Goal: Communication & Community: Answer question/provide support

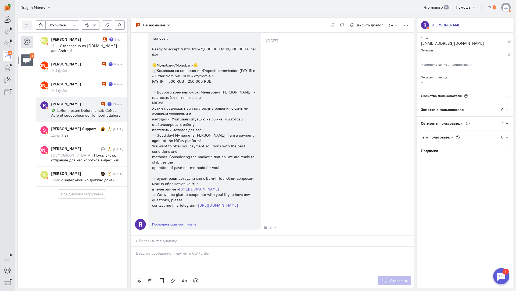
click at [96, 108] on span at bounding box center [87, 192] width 72 height 169
click at [182, 246] on div at bounding box center [272, 259] width 283 height 27
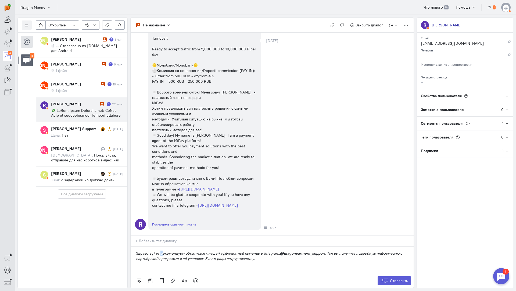
click at [162, 250] on em "рекомендуем обратиться к нашей аффилиатной команде в Telegram:" at bounding box center [220, 252] width 119 height 5
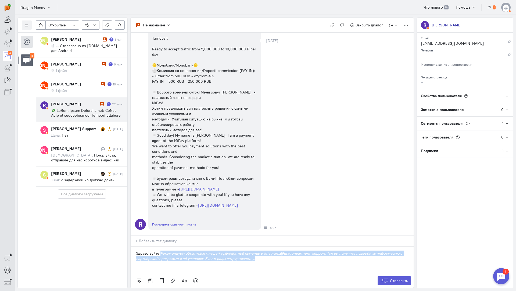
drag, startPoint x: 261, startPoint y: 227, endPoint x: 162, endPoint y: 220, distance: 99.2
click at [162, 250] on p "Здравствуйте! Рекомендуем обратиться к нашей аффилиатной команде в Telegram: @d…" at bounding box center [272, 255] width 273 height 11
click at [187, 278] on icon at bounding box center [184, 280] width 5 height 5
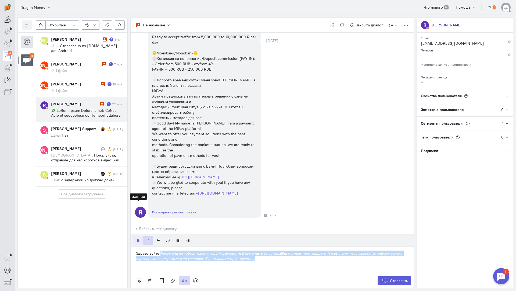
click at [139, 238] on icon "button" at bounding box center [138, 240] width 4 height 4
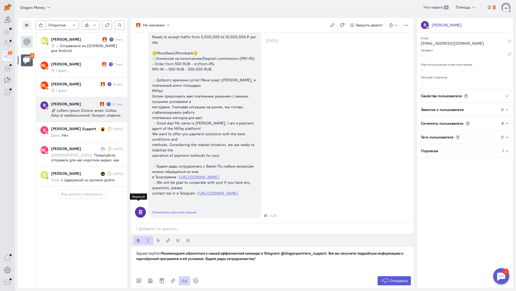
click at [139, 238] on icon "button" at bounding box center [138, 240] width 4 height 4
click at [148, 235] on button "button" at bounding box center [148, 239] width 10 height 9
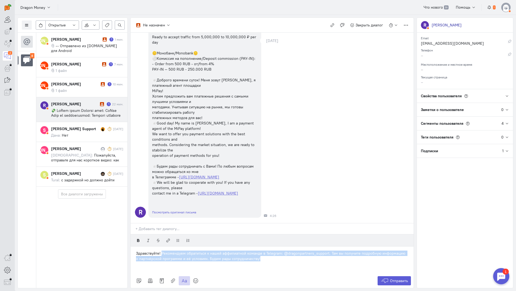
click at [228, 250] on p "Здравствуйте! Рекомендуем обратиться к нашей аффилиатной команде в Telegram: @d…" at bounding box center [272, 255] width 273 height 11
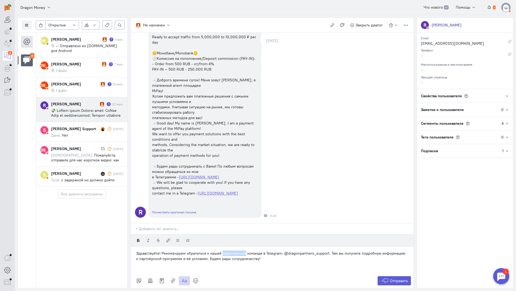
drag, startPoint x: 246, startPoint y: 220, endPoint x: 222, endPoint y: 220, distance: 23.7
click at [222, 250] on p "Здравствуйте! Рекомендуем обратиться к нашей аффилиатной команде в Telegram: @d…" at bounding box center [272, 255] width 273 height 11
click at [304, 250] on p "Здравствуйте! Рекомендуем обратиться к нашей команде в Telegram: @dragonpartner…" at bounding box center [272, 255] width 273 height 11
drag, startPoint x: 235, startPoint y: 225, endPoint x: 376, endPoint y: 222, distance: 141.0
click at [376, 250] on p "Здравствуйте! Рекомендуем обратиться к нашей команде в Telegram: @dragonpartner…" at bounding box center [272, 255] width 273 height 11
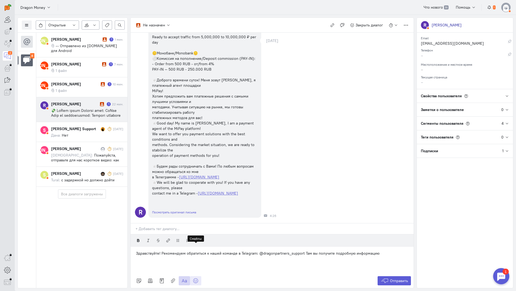
click at [197, 278] on icon at bounding box center [195, 280] width 5 height 5
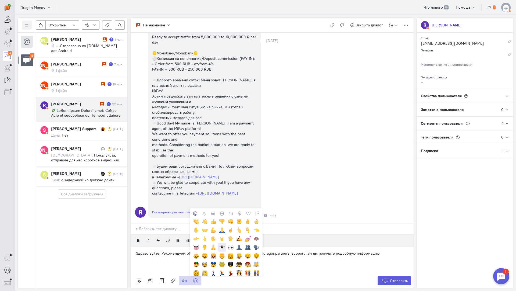
scroll to position [108, 0]
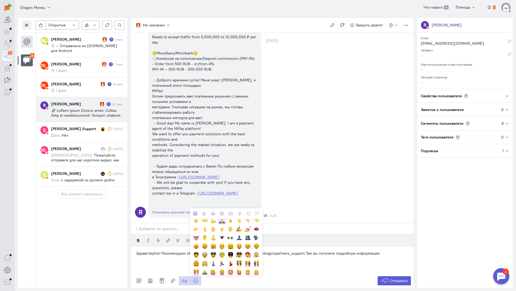
click at [222, 216] on cq-emoji at bounding box center [222, 220] width 9 height 9
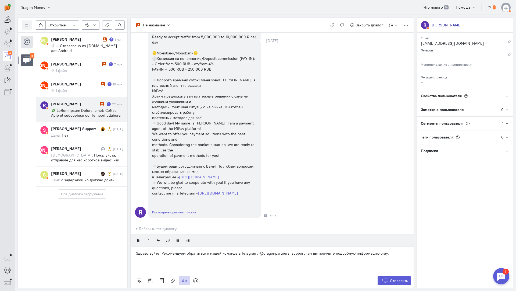
click at [327, 158] on div "R 💸 MiPay offer Project name: MiPay Type of calculations: Instant payments T+0 …" at bounding box center [272, 27] width 283 height 385
click at [304, 250] on p "Здравствуйте! Рекомендуем обратиться к нашей команде в Telegram: @dragonpartner…" at bounding box center [272, 252] width 273 height 5
click at [401, 278] on span "Отправить" at bounding box center [399, 280] width 18 height 5
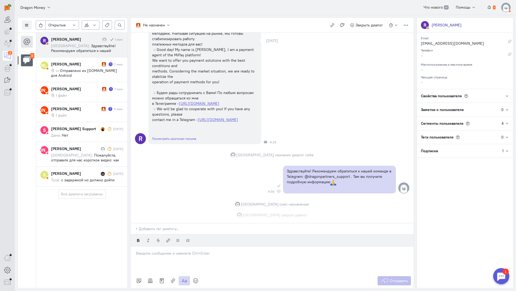
scroll to position [320, 0]
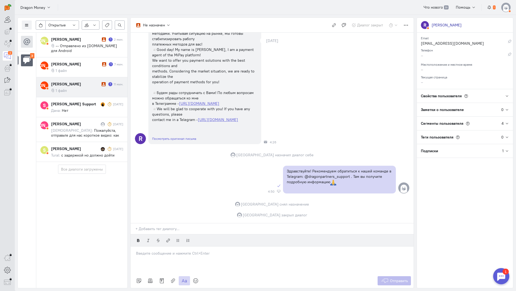
click at [73, 88] on cq-message "1 файл" at bounding box center [87, 90] width 72 height 5
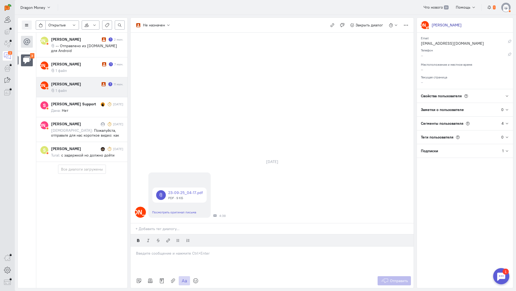
drag, startPoint x: 174, startPoint y: 219, endPoint x: 167, endPoint y: 221, distance: 7.7
click at [174, 250] on p at bounding box center [272, 252] width 273 height 5
click at [132, 246] on div "Здравствуйте! Благодарим Вас за обращение и предоставленную информацию:blush:" at bounding box center [272, 259] width 283 height 27
click at [392, 278] on span "Отправить" at bounding box center [399, 280] width 18 height 5
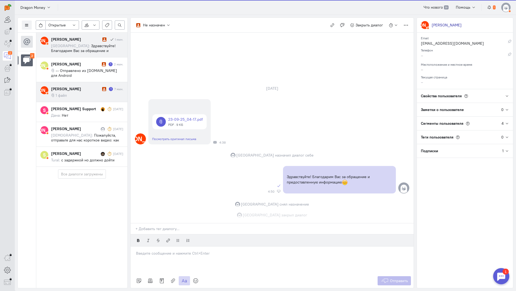
click at [75, 82] on cq-conversation-card "[PERSON_NAME] [PERSON_NAME] 1 7 мин. 1 файл" at bounding box center [81, 92] width 91 height 20
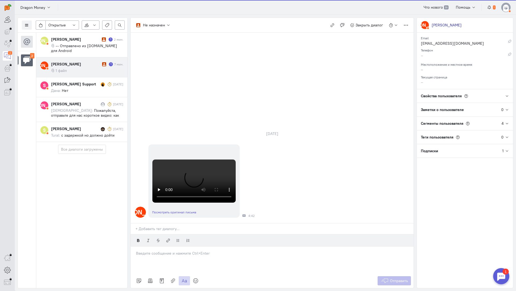
scroll to position [29, 0]
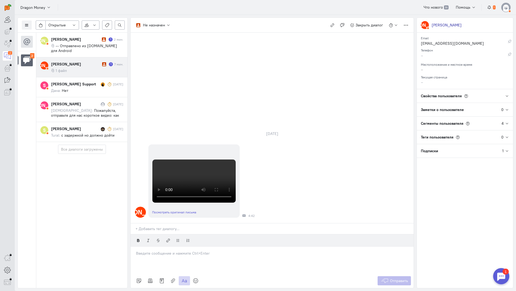
click at [169, 250] on p at bounding box center [272, 252] width 273 height 5
click at [136, 246] on div "Здравствуйте! Благодарим Вас за обращение и предоставленную информацию:blush:" at bounding box center [272, 259] width 283 height 27
click at [390, 276] on button "Отправить" at bounding box center [395, 280] width 34 height 9
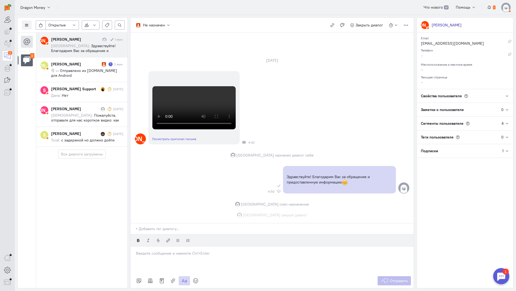
scroll to position [102, 0]
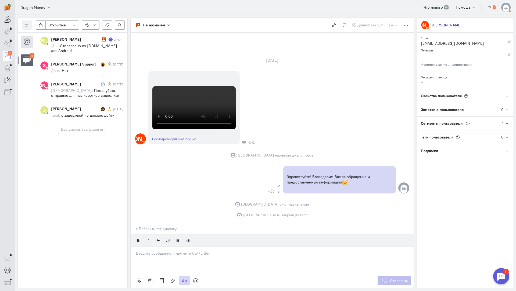
click at [77, 45] on span "-- Отправлено из [DOMAIN_NAME] для Android" at bounding box center [84, 48] width 66 height 10
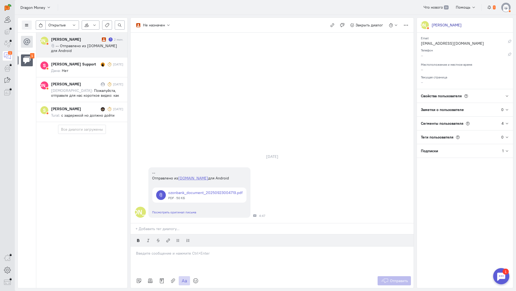
click at [163, 250] on p at bounding box center [272, 252] width 273 height 5
click at [134, 246] on div "Здравствуйте! Благодарим Вас за обращение и предоставленную информацию:blush:" at bounding box center [272, 259] width 283 height 27
click at [390, 278] on span "Отправить" at bounding box center [399, 280] width 18 height 5
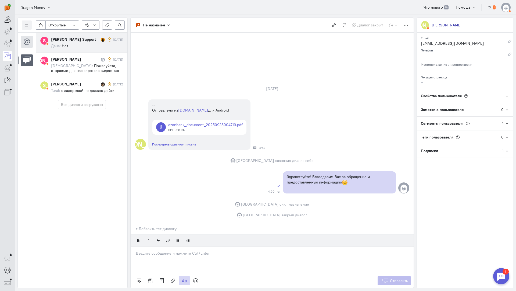
click at [89, 41] on div "[PERSON_NAME] Support" at bounding box center [75, 39] width 48 height 5
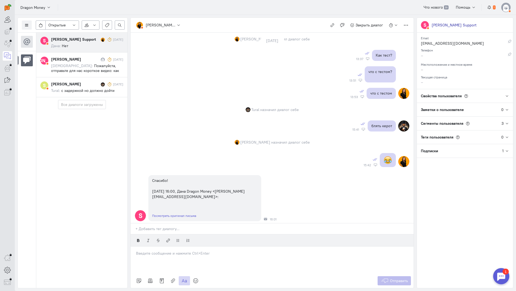
scroll to position [54, 0]
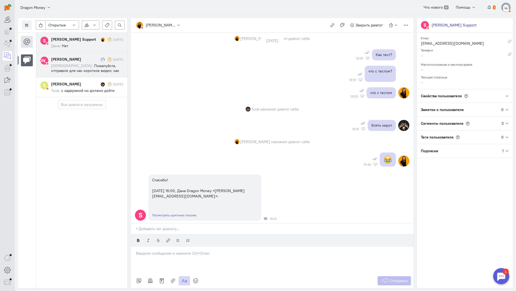
click at [88, 63] on span "Пожалуйста, отправьте для нас короткое видео: как входите в свое приложение или…" at bounding box center [87, 82] width 72 height 39
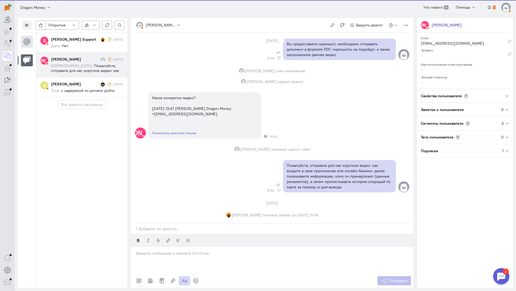
scroll to position [500, 0]
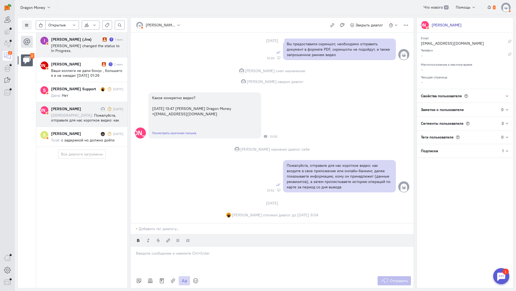
click at [88, 40] on div "[PERSON_NAME] (Jira)" at bounding box center [76, 39] width 50 height 5
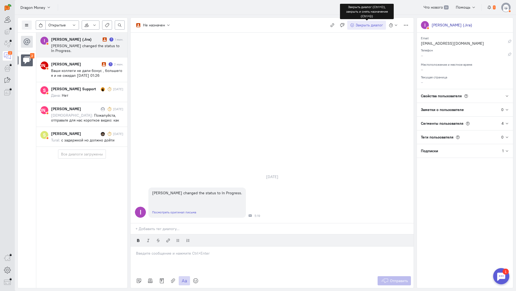
click at [375, 23] on span "Закрыть диалог" at bounding box center [369, 25] width 27 height 5
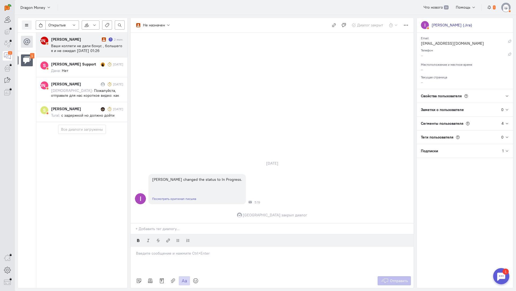
click at [85, 47] on span "Ваши коллеги не дали бонус , большего я и не ожидал [DATE] 01:26 [PERSON_NAME] …" at bounding box center [86, 55] width 71 height 24
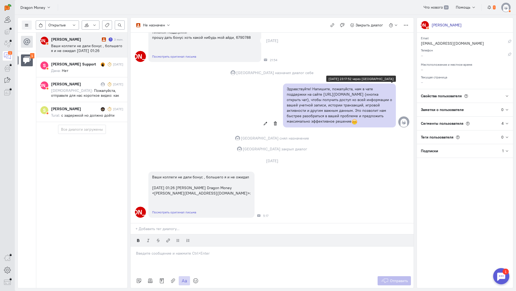
scroll to position [63, 0]
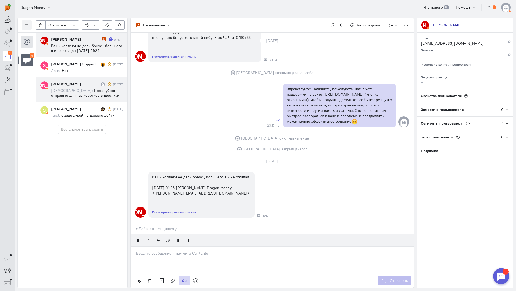
drag, startPoint x: 92, startPoint y: 40, endPoint x: 121, endPoint y: 86, distance: 53.5
click at [92, 40] on div "[PERSON_NAME]" at bounding box center [75, 39] width 49 height 5
click at [156, 246] on div at bounding box center [272, 259] width 283 height 27
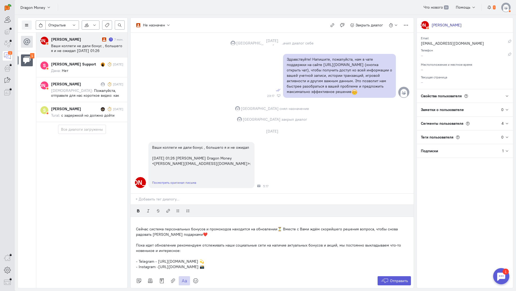
click at [134, 217] on div "Сейчас система персональных бонусов и промокодов находится на обновлении⏳ Вмест…" at bounding box center [272, 245] width 283 height 56
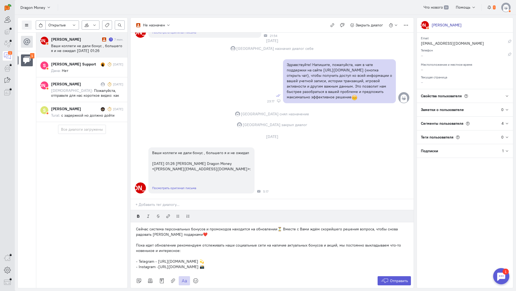
click at [271, 237] on div "Сейчас система персональных бонусов и промокодов находится на обновлении⏳ Вмест…" at bounding box center [272, 247] width 283 height 51
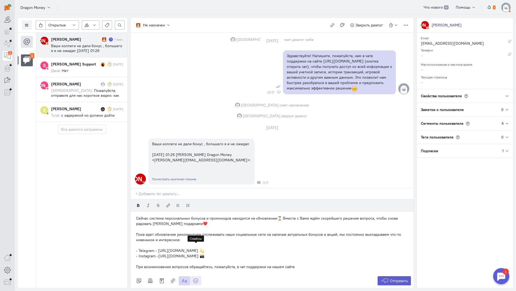
click at [198, 278] on icon at bounding box center [195, 280] width 5 height 5
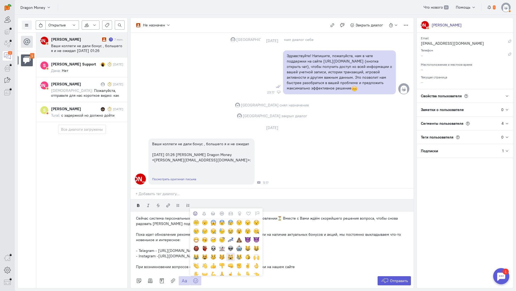
scroll to position [81, 0]
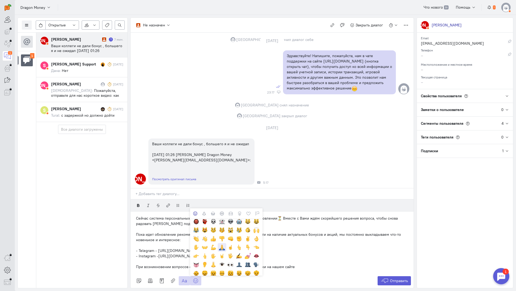
click at [223, 244] on div at bounding box center [222, 247] width 6 height 6
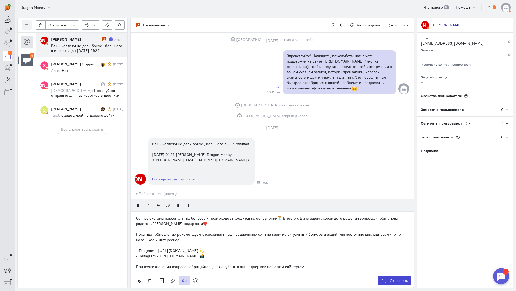
click at [390, 278] on span "Отправить" at bounding box center [399, 280] width 18 height 5
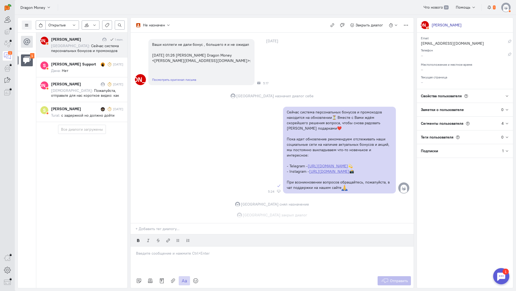
scroll to position [196, 0]
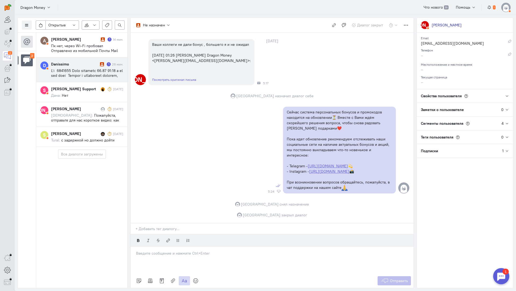
click at [93, 76] on span at bounding box center [87, 109] width 72 height 82
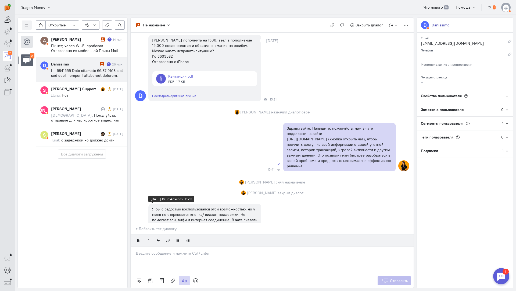
scroll to position [0, 0]
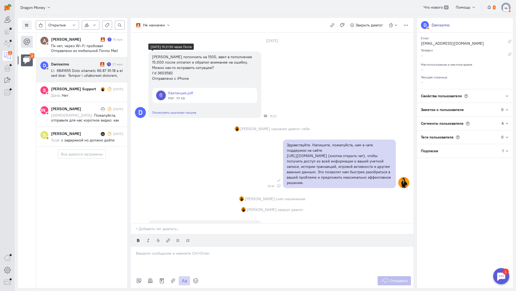
click at [165, 72] on div "[PERSON_NAME] пополнить на 1500, ввел в пополнение 15.000 после оплатил и обрат…" at bounding box center [204, 67] width 105 height 27
copy div "3603582"
click at [93, 75] on span at bounding box center [87, 109] width 72 height 82
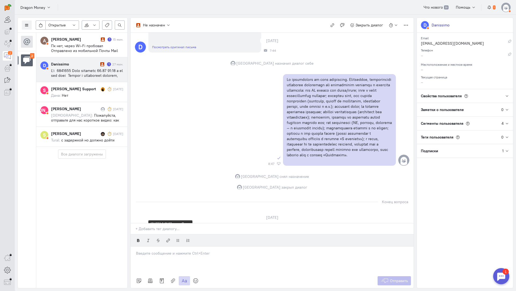
scroll to position [635, 0]
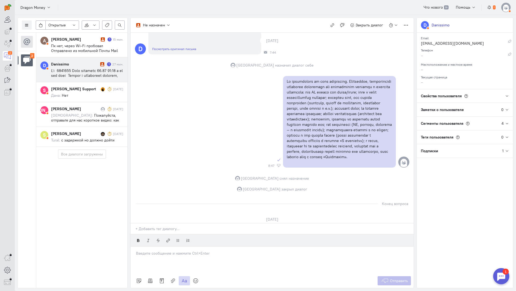
click at [91, 65] on div "Danissimo" at bounding box center [75, 63] width 48 height 5
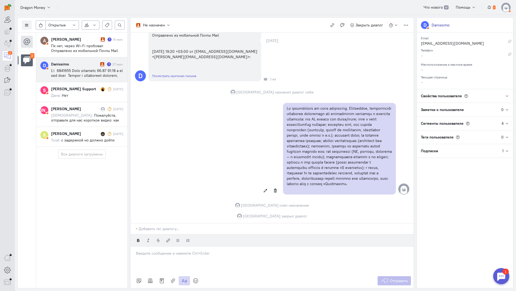
scroll to position [743, 0]
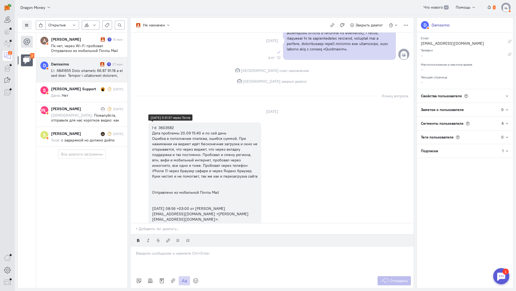
click at [166, 152] on div "I’d 3603582 Дата проблемы 20.09 15:40 и по сей день [PERSON_NAME] в пополнение …" at bounding box center [204, 173] width 105 height 97
click at [165, 149] on div "I’d 3603582 Дата проблемы 20.09 15:40 и по сей день [PERSON_NAME] в пополнение …" at bounding box center [204, 173] width 105 height 97
copy div "3603582"
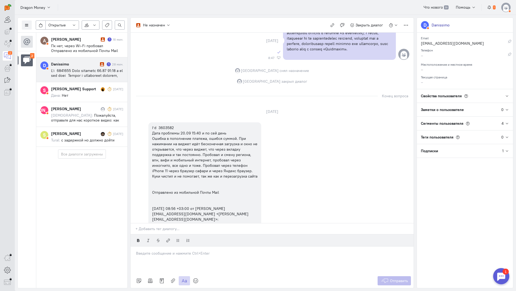
click at [152, 100] on div "Конец вопроса" at bounding box center [272, 96] width 273 height 8
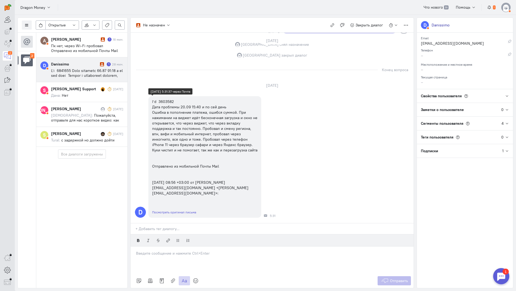
scroll to position [823, 0]
click at [183, 250] on p at bounding box center [272, 252] width 273 height 5
click at [196, 278] on icon at bounding box center [195, 280] width 5 height 5
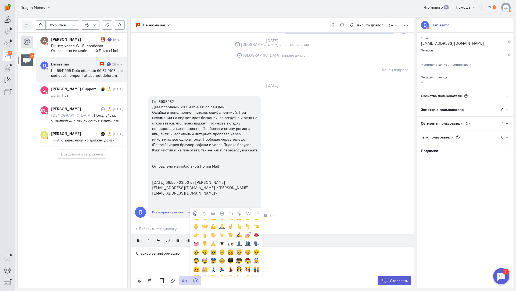
scroll to position [108, 0]
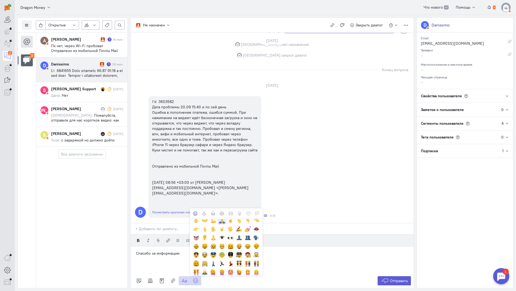
click at [222, 216] on cq-emoji at bounding box center [222, 220] width 9 height 9
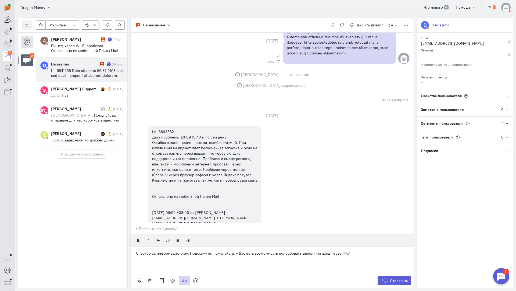
scroll to position [770, 0]
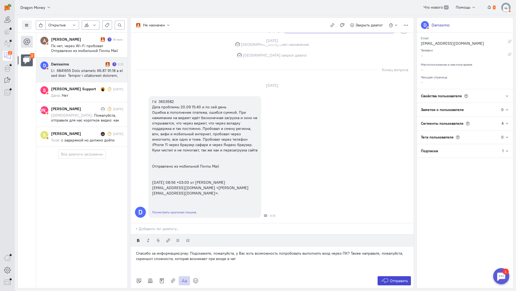
click at [389, 276] on button "Отправить" at bounding box center [395, 280] width 34 height 9
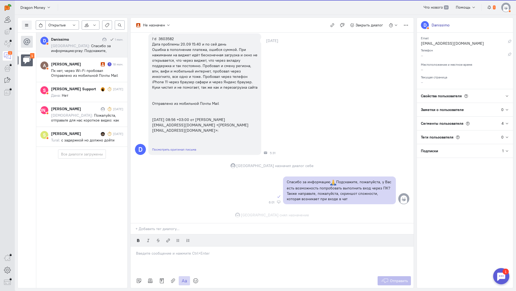
scroll to position [897, 0]
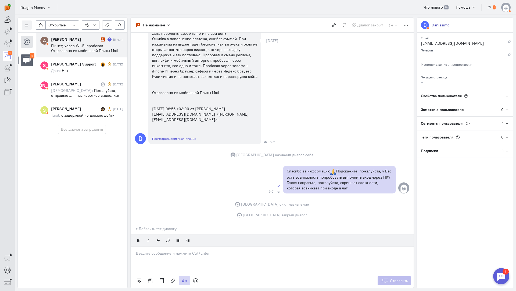
click at [64, 49] on span "Пк нет, через Wi-Fi пробовал Отправлено из мобильной Почты Mail [DATE] 23:36 +0…" at bounding box center [84, 57] width 67 height 29
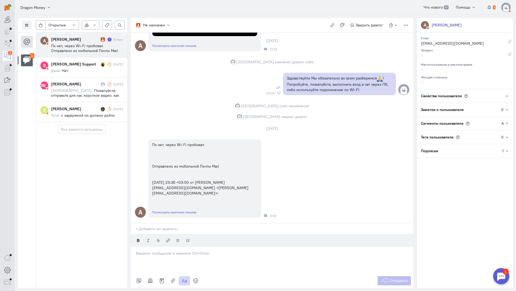
scroll to position [933, 0]
click at [192, 250] on p at bounding box center [272, 252] width 273 height 5
click at [196, 278] on icon at bounding box center [195, 280] width 5 height 5
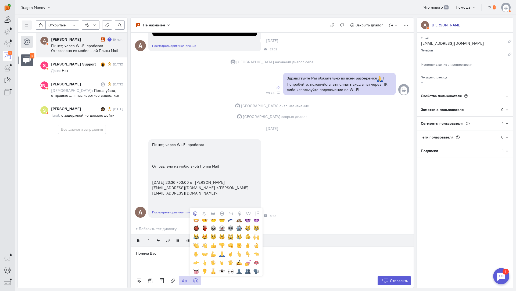
scroll to position [108, 0]
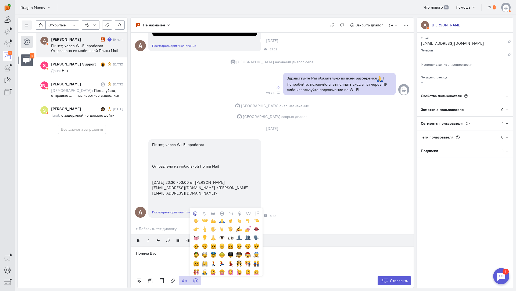
click at [221, 217] on div at bounding box center [222, 220] width 6 height 6
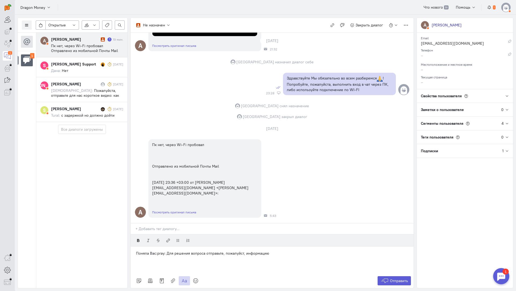
click at [241, 250] on p "Поняла Вас:pray: Для решения вопроса отправьте, пожалуйст, информацию" at bounding box center [272, 252] width 273 height 5
click at [243, 250] on p "Поняла Вас:pray: Для решения вопроса отправьте, пожалуйст, информацию" at bounding box center [272, 252] width 273 height 5
click at [243, 250] on p "Поняла Вас:pray: Для решения вопроса отправьте, пожалуйст,а информацию" at bounding box center [272, 252] width 273 height 5
click at [245, 250] on p "Поняла Вас:pray: Для решения вопроса отправьте, пожалуйст,а информацию" at bounding box center [272, 252] width 273 height 5
click at [243, 250] on p "Поняла Вас:pray: Для решения вопроса отправьте, пожалуйст,а информацию" at bounding box center [272, 252] width 273 height 5
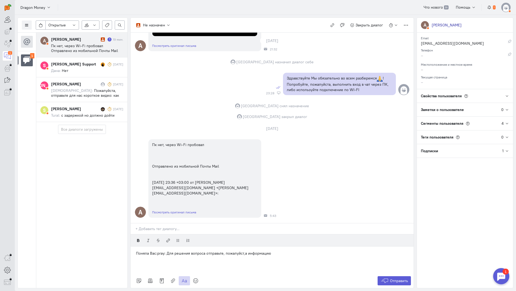
click at [244, 250] on p "Поняла Вас:pray: Для решения вопроса отправьте, пожалуйст,а информацию" at bounding box center [272, 252] width 273 height 5
click at [246, 250] on p "Поняла Вас:pray: Для решения вопроса отправьте, пожалуйста информацию" at bounding box center [272, 252] width 273 height 5
click at [244, 250] on p "Поняла Вас:pray: Для решения вопроса отправьте, пожалуйста информацию" at bounding box center [272, 252] width 273 height 5
click at [280, 250] on p "Поняла Вас:pray: Для решения вопроса отправьте, пожалуйста, информацию" at bounding box center [272, 252] width 273 height 5
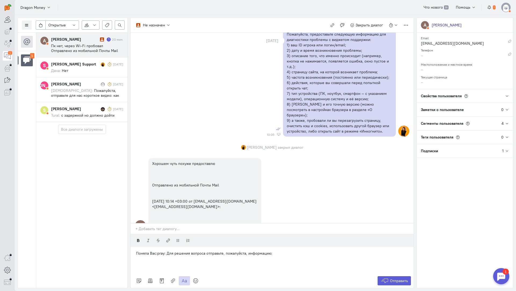
scroll to position [288, 0]
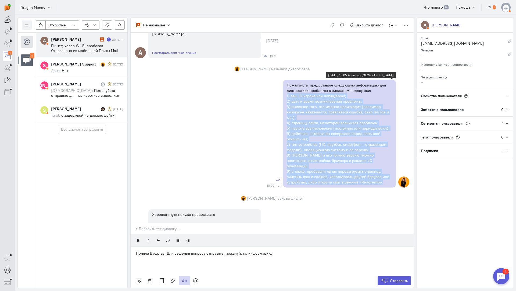
copy div "2) lor IP dolors ame conse/adipi; 8) elit s doeiu temporincidid utlabore; 2) et…"
drag, startPoint x: 284, startPoint y: 89, endPoint x: 381, endPoint y: 172, distance: 127.5
click at [381, 172] on div "Пожалуйста, предоставьте следующую информацию для диагностики проблемы с виджет…" at bounding box center [339, 134] width 113 height 108
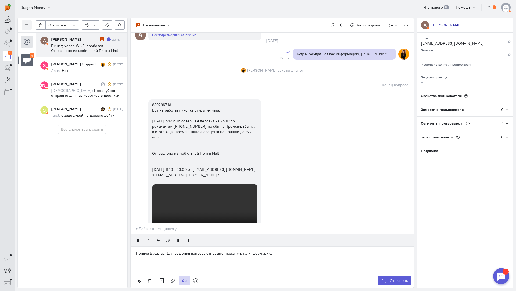
scroll to position [530, 0]
click at [292, 250] on p "Поняла Вас:pray: Для решения вопроса отправьте, пожалуйста, информацию:" at bounding box center [272, 252] width 273 height 5
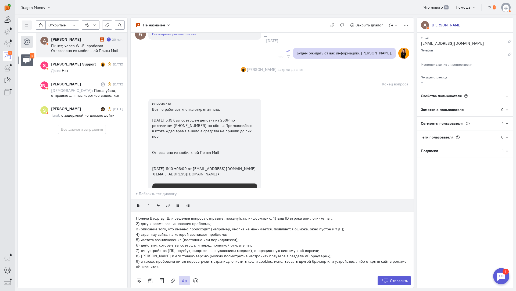
click at [271, 215] on p "Поняла Вас:pray: Для решения вопроса отправьте, пожалуйста, информацию: 1) ваш …" at bounding box center [272, 217] width 273 height 5
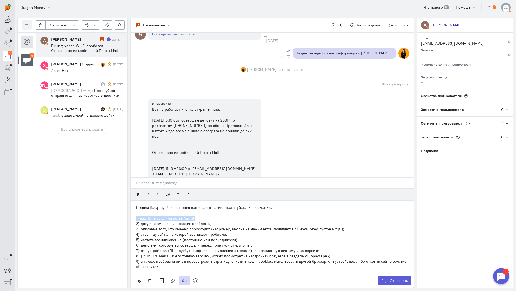
drag, startPoint x: 199, startPoint y: 184, endPoint x: 130, endPoint y: 182, distance: 69.4
click at [130, 182] on div "Список пользователей Включить темную тему Открытые Открытые диалоги Отложенные …" at bounding box center [266, 153] width 502 height 276
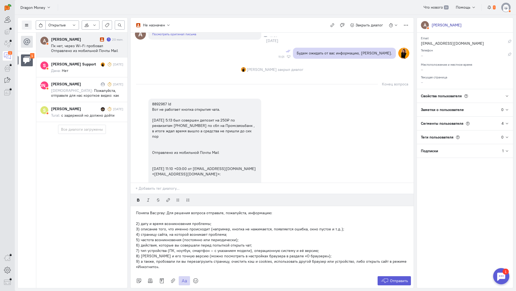
click at [138, 221] on p "2) дату и время возникновения проблемы;" at bounding box center [272, 223] width 273 height 5
click at [138, 226] on p "3) описание того, что именно происходит (например, кнопка не нажимается, появля…" at bounding box center [272, 228] width 273 height 5
drag, startPoint x: 329, startPoint y: 197, endPoint x: 141, endPoint y: 198, distance: 187.2
click at [141, 226] on p "2) описание того, что именно происходит (например, кнопка не нажимается, появля…" at bounding box center [272, 228] width 273 height 5
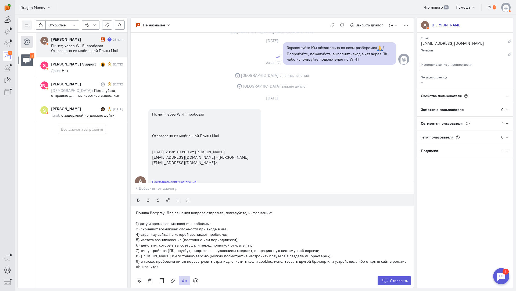
scroll to position [772, 0]
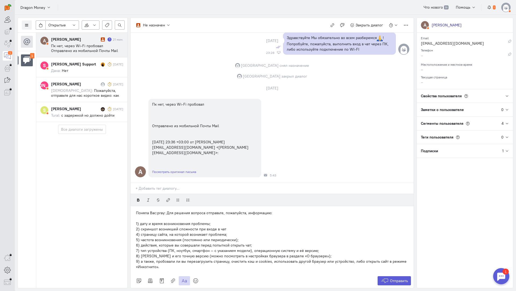
drag, startPoint x: 232, startPoint y: 194, endPoint x: 131, endPoint y: 197, distance: 101.2
click at [131, 206] on div "Поняла Вас:pray: Для решения вопроса отправьте, пожалуйста, информацию: 1) дату…" at bounding box center [272, 239] width 283 height 67
drag, startPoint x: 235, startPoint y: 201, endPoint x: 154, endPoint y: 174, distance: 86.3
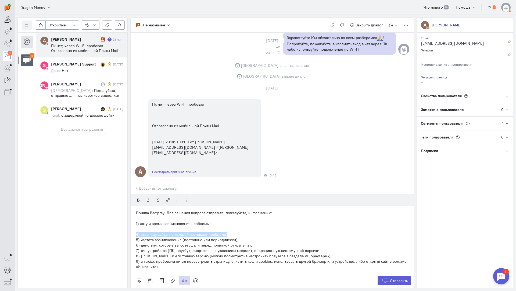
click at [121, 200] on div "Список пользователей Включить темную тему Открытые Открытые диалоги Отложенные …" at bounding box center [266, 153] width 502 height 276
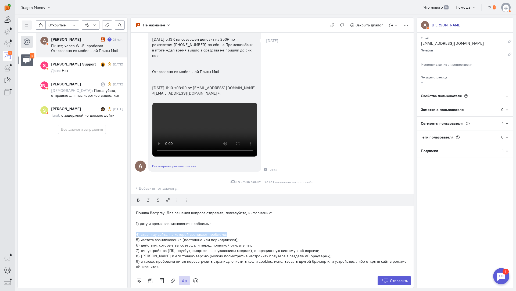
scroll to position [637, 0]
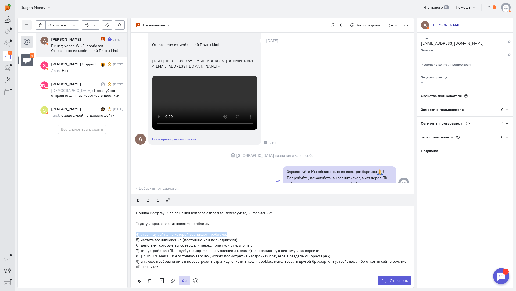
click at [144, 231] on p "4) страницу сайта, на которой возникает проблема;" at bounding box center [272, 233] width 273 height 5
drag, startPoint x: 138, startPoint y: 201, endPoint x: 134, endPoint y: 199, distance: 4.7
click at [134, 206] on div "Поняла Вас:pray: Для решения вопроса отправьте, пожалуйста, информацию: 1) дату…" at bounding box center [272, 239] width 283 height 67
click at [135, 206] on div "Поняла Вас:pray: Для решения вопроса отправьте, пожалуйста, информацию: 1) дату…" at bounding box center [272, 239] width 283 height 67
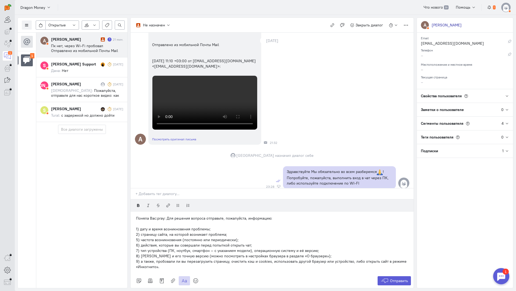
click at [138, 237] on p "5) частота возникновения (постоянно или периодически);" at bounding box center [272, 239] width 273 height 5
click at [136, 242] on p "6) действия, которые вы совершали перед попыткой открыть чат;" at bounding box center [272, 244] width 273 height 5
click at [136, 217] on div "Поняла Вас:pray: Для решения вопроса отправьте, пожалуйста, информацию: 1) дату…" at bounding box center [272, 242] width 283 height 62
drag, startPoint x: 138, startPoint y: 224, endPoint x: 136, endPoint y: 224, distance: 2.7
click at [136, 224] on div "Поняла Вас:pray: Для решения вопроса отправьте, пожалуйста, информацию: 1) дату…" at bounding box center [272, 242] width 283 height 62
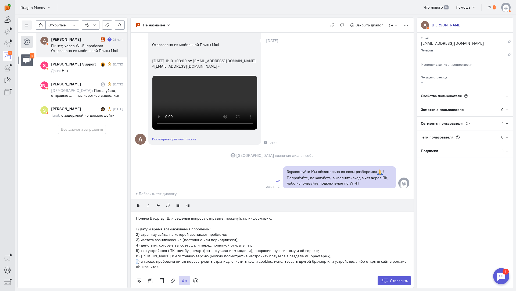
drag, startPoint x: 138, startPoint y: 228, endPoint x: 136, endPoint y: 228, distance: 2.7
click at [135, 228] on div "Поняла Вас:pray: Для решения вопроса отправьте, пожалуйста, информацию: 1) дату…" at bounding box center [272, 242] width 283 height 62
click at [245, 215] on p "Поняла Вас:pray: Для решения вопроса отправьте, пожалуйста, информацию:" at bounding box center [272, 217] width 273 height 5
click at [394, 278] on span "Отправить" at bounding box center [399, 280] width 18 height 5
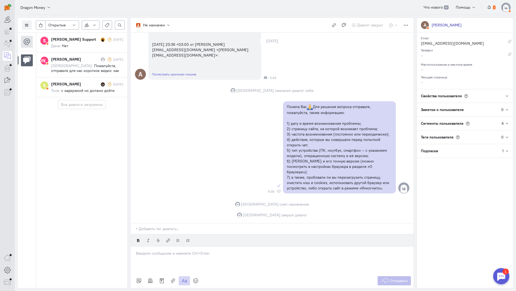
scroll to position [823, 0]
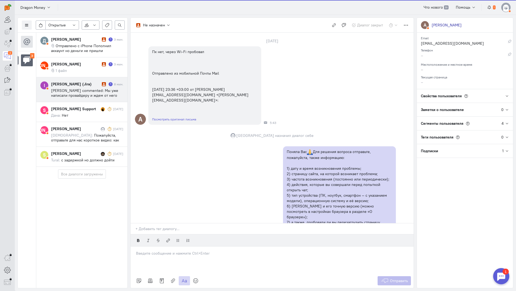
drag, startPoint x: 69, startPoint y: 90, endPoint x: 123, endPoint y: 94, distance: 54.2
click at [69, 90] on span "[PERSON_NAME] commented: Мы уже написали провайдеру и ждем от него ответа. Как …" at bounding box center [86, 102] width 70 height 29
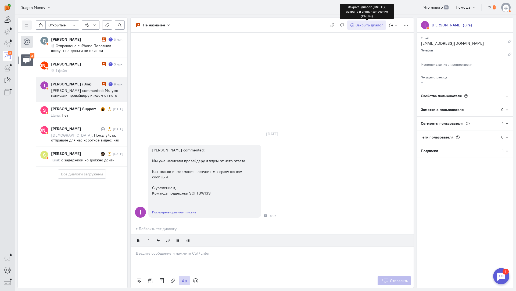
click at [369, 23] on span "Закрыть диалог" at bounding box center [369, 25] width 27 height 5
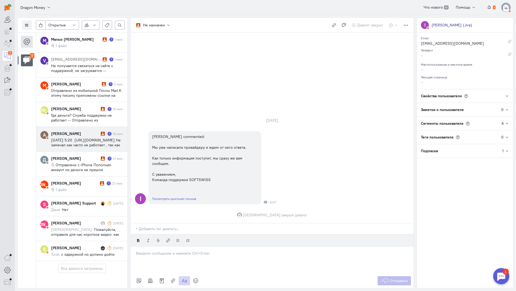
scroll to position [21, 0]
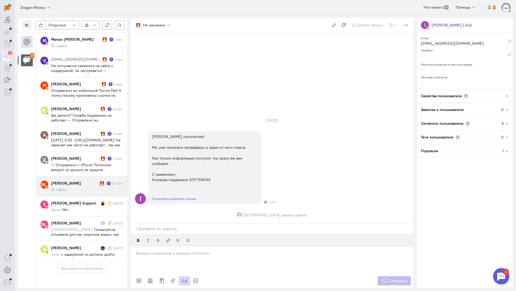
click at [96, 180] on div "[PERSON_NAME]" at bounding box center [75, 182] width 48 height 5
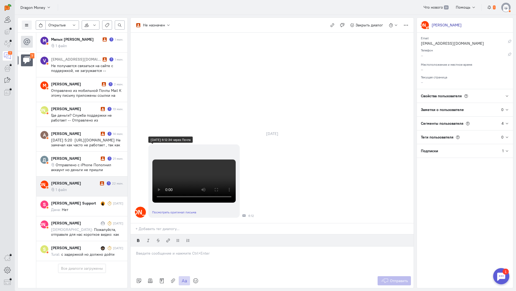
scroll to position [29, 0]
click at [164, 246] on div at bounding box center [272, 259] width 283 height 27
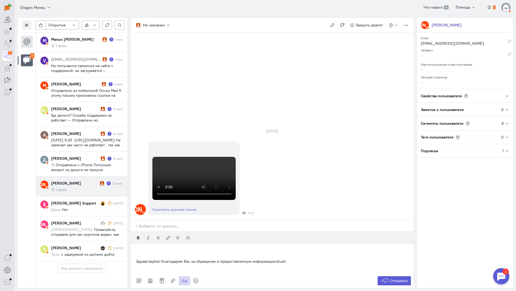
click at [131, 229] on div "Не назначен Не назначен [GEOGRAPHIC_DATA] [DOMAIN_NAME][EMAIL_ADDRESS][DOMAIN_N…" at bounding box center [272, 152] width 284 height 270
click at [134, 243] on div "Здравствуйте! Благодарим Вас за обращение и предоставленную информацию:blush:" at bounding box center [272, 258] width 283 height 30
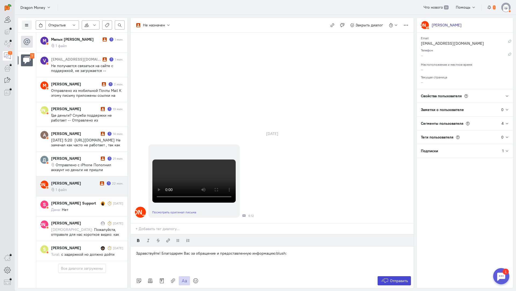
click at [401, 278] on span "Отправить" at bounding box center [399, 280] width 18 height 5
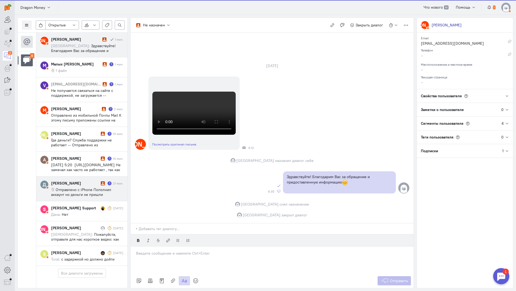
scroll to position [1, 0]
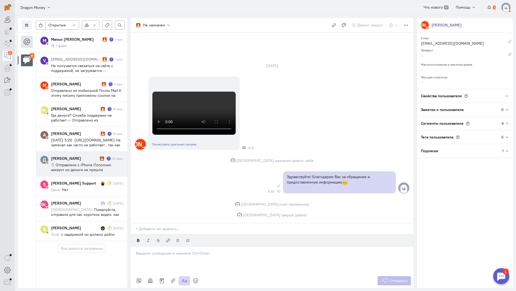
click at [81, 162] on span "Отправлено с iPhone Пополнил аккаунт но деньги не пришли" at bounding box center [81, 167] width 60 height 10
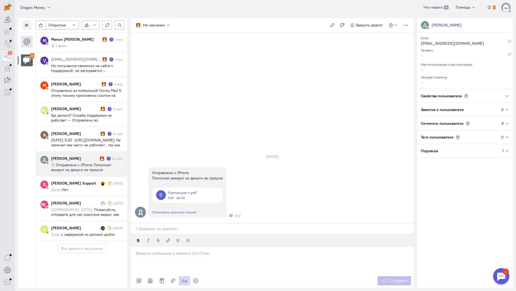
click at [150, 250] on p at bounding box center [272, 252] width 273 height 5
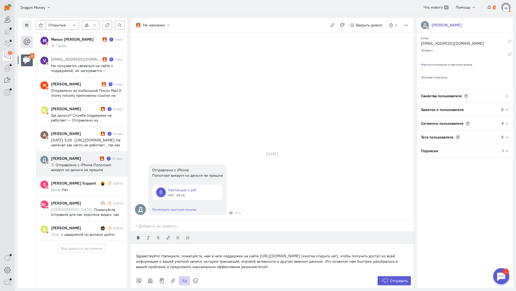
click at [134, 243] on div "Здравствуйте! Напишите, пожалуйста, нам в чате поддержки на сайте [URL][DOMAIN_…" at bounding box center [272, 258] width 283 height 30
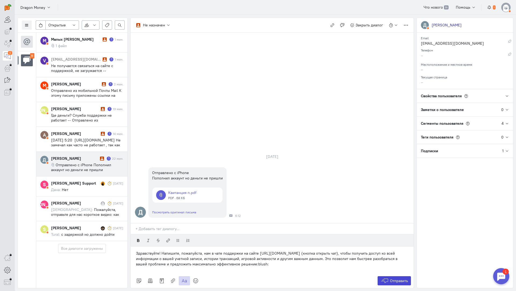
click at [387, 278] on icon at bounding box center [385, 280] width 8 height 5
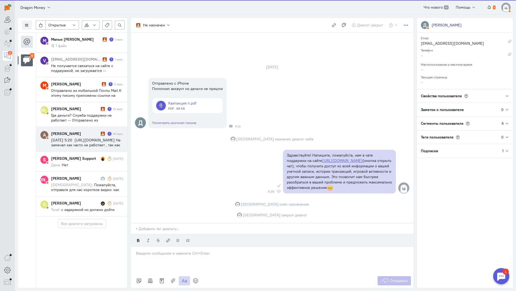
scroll to position [0, 0]
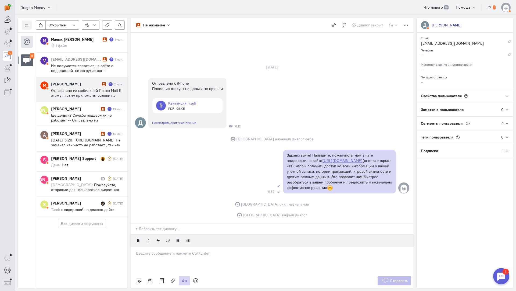
click at [74, 91] on span "Отправлено из мобильной Почты Mail К этому письму приложены ссылки на следующие…" at bounding box center [86, 105] width 70 height 34
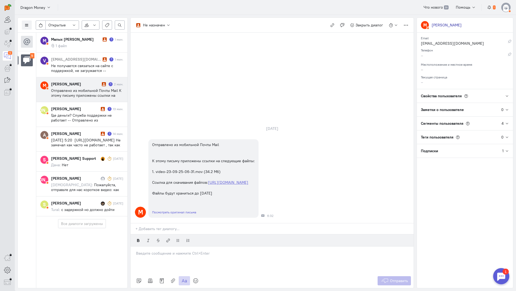
click at [192, 250] on p at bounding box center [272, 252] width 273 height 5
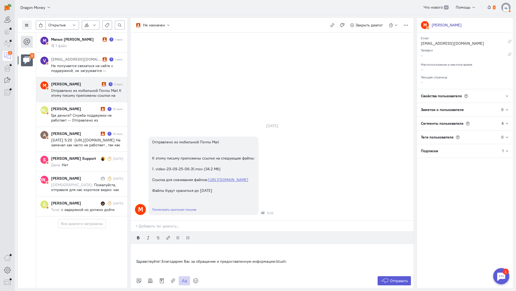
click at [133, 243] on div "Здравствуйте! Благодарим Вас за обращение и предоставленную информацию:blush:" at bounding box center [272, 258] width 283 height 30
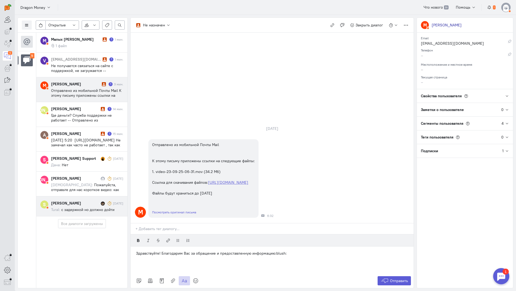
drag, startPoint x: 151, startPoint y: 207, endPoint x: 54, endPoint y: 205, distance: 96.9
drag, startPoint x: 54, startPoint y: 205, endPoint x: 301, endPoint y: 224, distance: 247.4
click at [301, 256] on p at bounding box center [272, 258] width 273 height 5
drag, startPoint x: 300, startPoint y: 224, endPoint x: 45, endPoint y: 213, distance: 256.1
click at [45, 213] on div "Список пользователей Включить темную тему Открытые Открытые диалоги Отложенные …" at bounding box center [266, 153] width 502 height 276
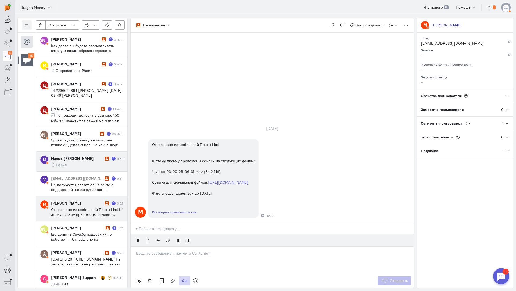
click at [77, 163] on cq-message "1 файл" at bounding box center [87, 164] width 72 height 5
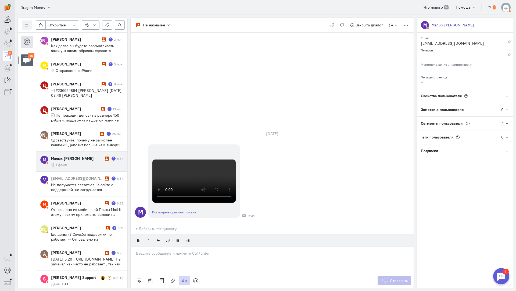
click at [162, 246] on div at bounding box center [272, 259] width 283 height 27
click at [135, 246] on div "Здравствуйте! Благодарим Вас за обращение и предоставленную информацию:blush:" at bounding box center [272, 259] width 283 height 27
click at [388, 276] on button "Отправить" at bounding box center [395, 280] width 34 height 9
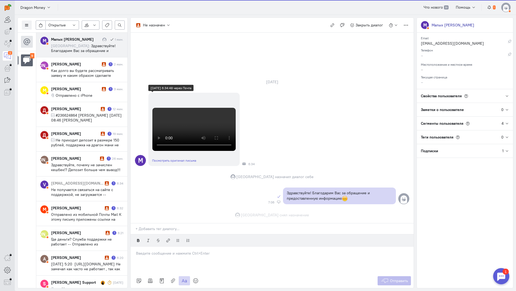
scroll to position [150, 0]
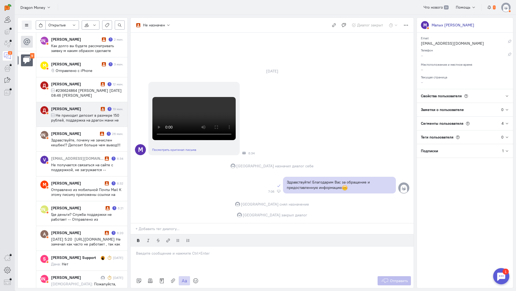
click at [76, 116] on span "Не приходит депозит в размере 150 рублей, поддержка на драгон мани не работает …" at bounding box center [85, 120] width 68 height 15
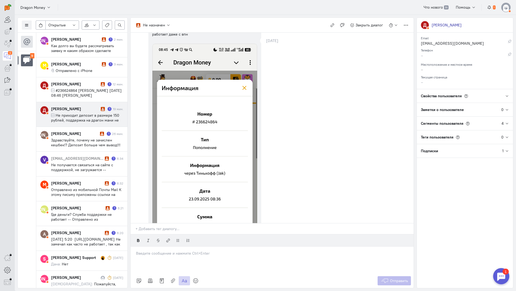
scroll to position [0, 0]
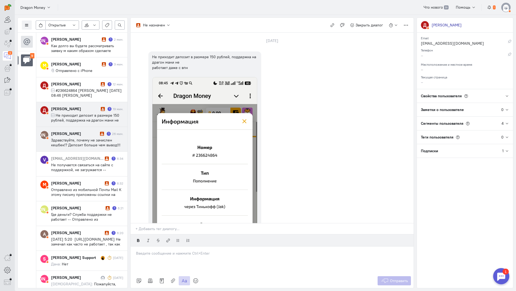
drag, startPoint x: 77, startPoint y: 135, endPoint x: 109, endPoint y: 141, distance: 32.9
click at [77, 135] on div "[PERSON_NAME]" at bounding box center [75, 133] width 48 height 5
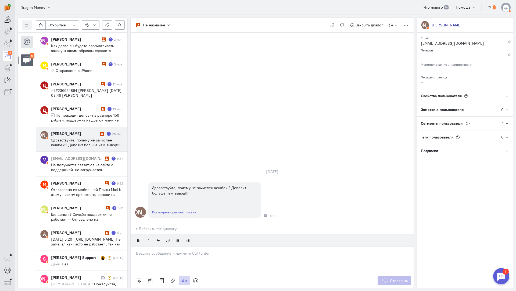
drag, startPoint x: 169, startPoint y: 226, endPoint x: 152, endPoint y: 224, distance: 16.8
click at [168, 246] on div at bounding box center [272, 259] width 283 height 27
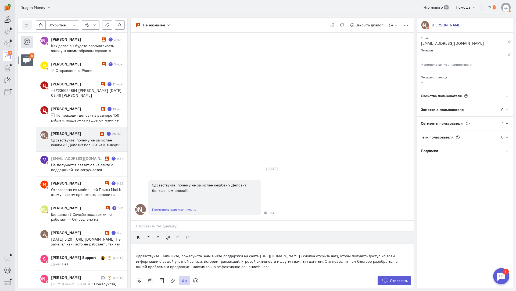
click at [132, 243] on div "Здравствуйте! Напишите, пожалуйста, нам в чате поддержки на сайте [URL][DOMAIN_…" at bounding box center [272, 258] width 283 height 30
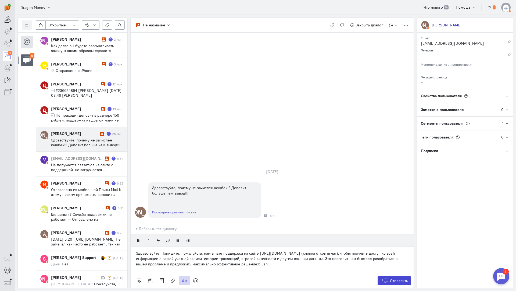
click at [396, 278] on span "Отправить" at bounding box center [399, 280] width 18 height 5
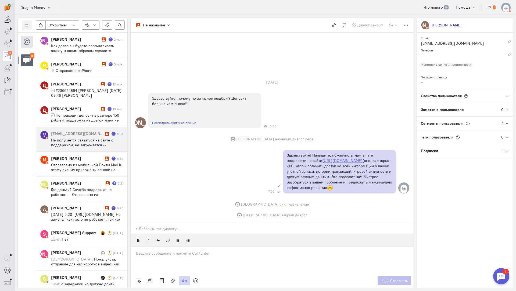
click at [79, 137] on div "[EMAIL_ADDRESS][DOMAIN_NAME] 1 6:34 Не получается связаться на сайте с поддержк…" at bounding box center [87, 139] width 72 height 16
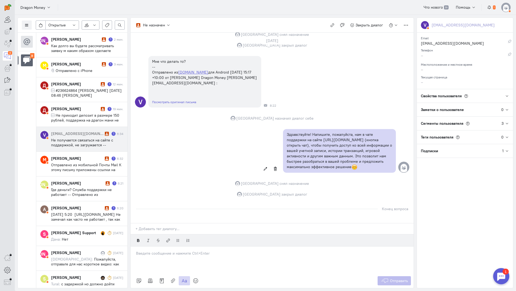
scroll to position [242, 0]
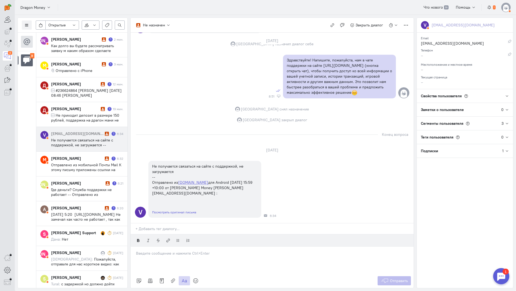
click at [171, 246] on div at bounding box center [272, 259] width 283 height 27
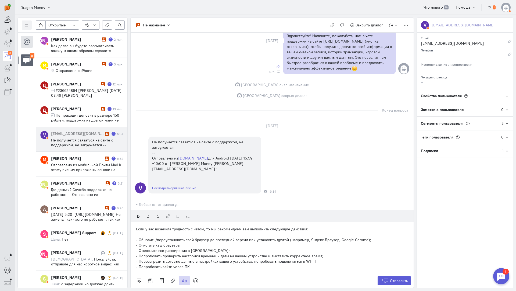
click at [136, 222] on div "Если у вас возникла трудность с чатом, то мы рекомендуем вам выполнить следующи…" at bounding box center [272, 247] width 283 height 51
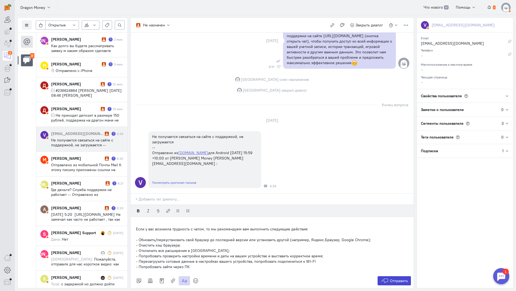
click at [391, 276] on button "Отправить" at bounding box center [395, 280] width 34 height 9
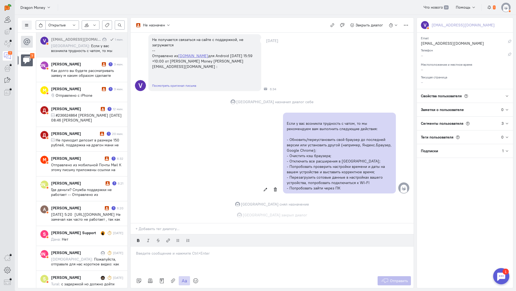
scroll to position [368, 0]
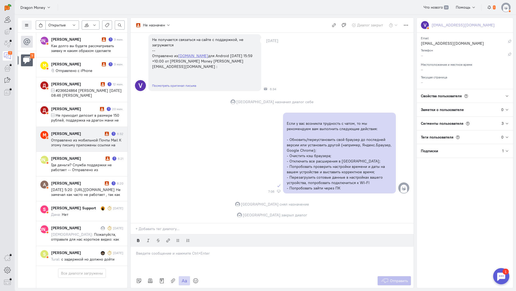
click at [82, 142] on span "Отправлено из мобильной Почты Mail К этому письму приложены ссылки на следующие…" at bounding box center [86, 154] width 70 height 34
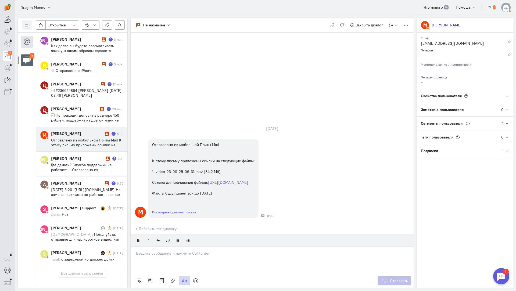
click at [157, 246] on div at bounding box center [272, 259] width 283 height 27
click at [137, 256] on p "Здравствуйте! Благодарим Вас за обращение и предоставленную информацию:blush:" at bounding box center [272, 258] width 273 height 5
click at [394, 278] on span "Отправить" at bounding box center [399, 280] width 18 height 5
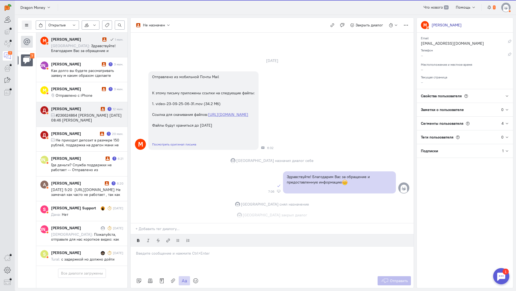
scroll to position [19, 0]
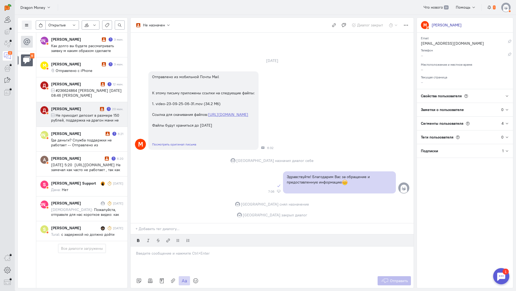
click at [84, 112] on div "[PERSON_NAME] 1 20 мин. Не приходит депозит в размере 150 рублей, поддержка на …" at bounding box center [87, 114] width 72 height 16
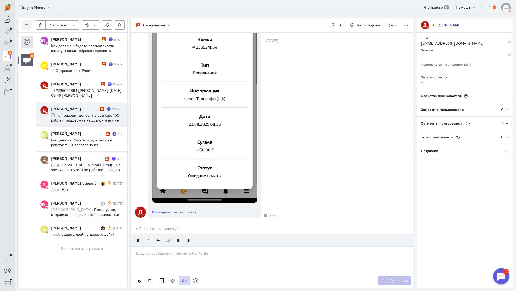
scroll to position [141, 0]
click at [177, 246] on div at bounding box center [272, 259] width 283 height 27
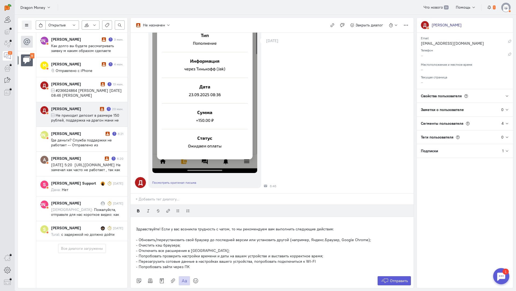
click at [136, 217] on div "Здравствуйте! Если у вас возникла трудность с чатом, то мы рекомендуем вам выпо…" at bounding box center [272, 245] width 283 height 56
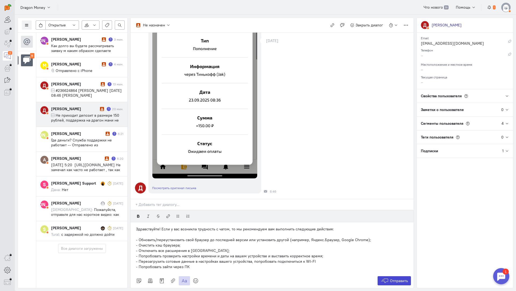
click at [397, 278] on span "Отправить" at bounding box center [399, 280] width 18 height 5
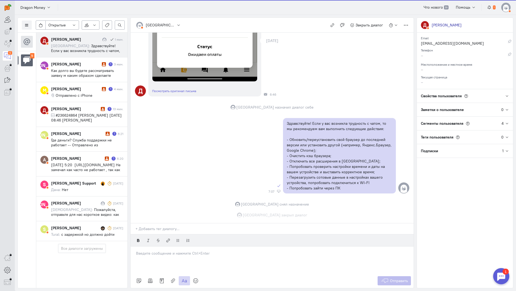
scroll to position [262, 0]
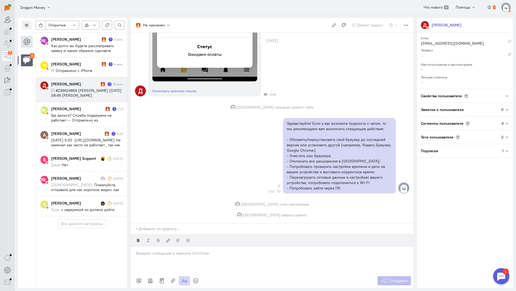
click at [95, 92] on span "#236624864 [PERSON_NAME] [DATE] 08:46 [PERSON_NAME] <[EMAIL_ADDRESS][DOMAIN_NAM…" at bounding box center [86, 95] width 71 height 15
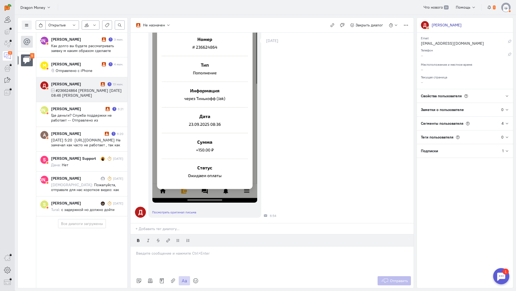
scroll to position [146, 0]
click at [151, 246] on div at bounding box center [272, 259] width 283 height 27
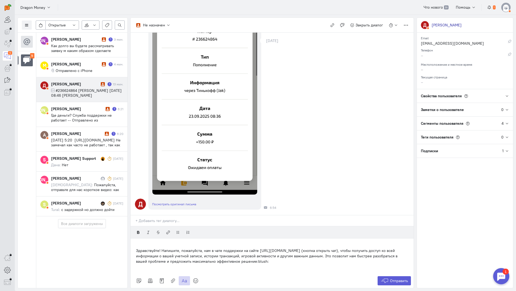
click at [136, 238] on div "Здравствуйте! Напишите, пожалуйста, нам в чате поддержки на сайте [URL][DOMAIN_…" at bounding box center [272, 255] width 283 height 35
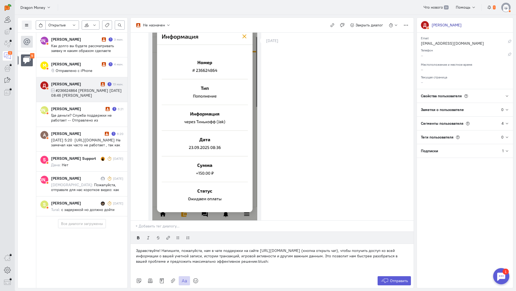
scroll to position [0, 0]
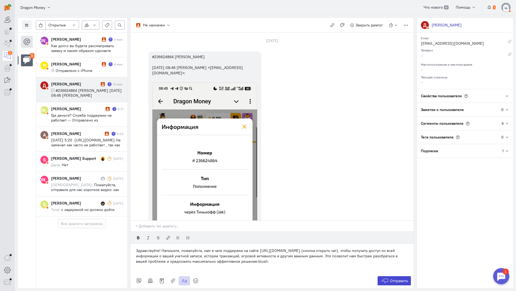
click at [390, 278] on span "Отправить" at bounding box center [399, 280] width 18 height 5
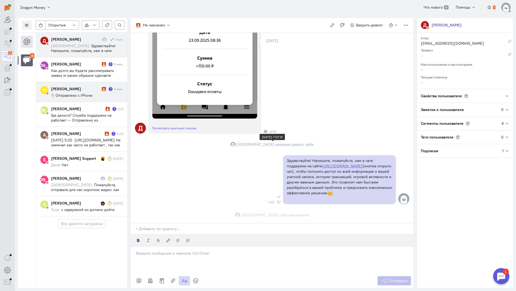
scroll to position [241, 0]
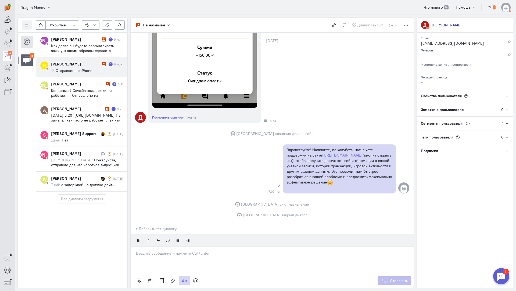
click at [83, 66] on div "[PERSON_NAME] 1 6 мин. Отправлено с iPhone" at bounding box center [87, 67] width 72 height 12
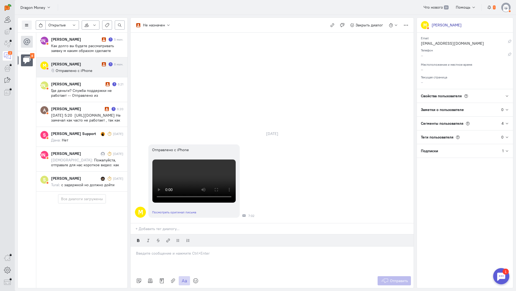
click at [167, 250] on p at bounding box center [272, 252] width 273 height 5
drag, startPoint x: 135, startPoint y: 226, endPoint x: 138, endPoint y: 227, distance: 3.3
click at [135, 246] on div "Здравствуйте! Благодарим Вас за обращение и предоставленную информацию:blush:" at bounding box center [272, 259] width 283 height 27
click at [393, 278] on span "Отправить" at bounding box center [399, 280] width 18 height 5
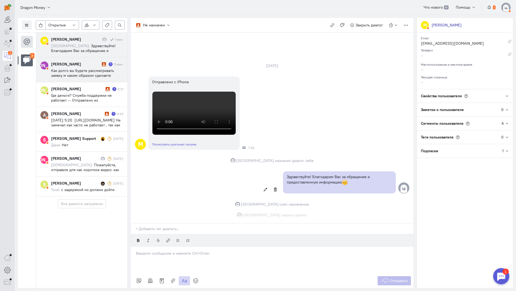
scroll to position [97, 0]
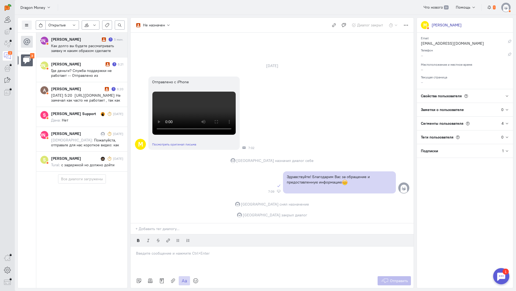
click at [88, 50] on span "Как долго вы будете рассматривать заявку м каким образом сделаете возврат денеж…" at bounding box center [85, 60] width 69 height 34
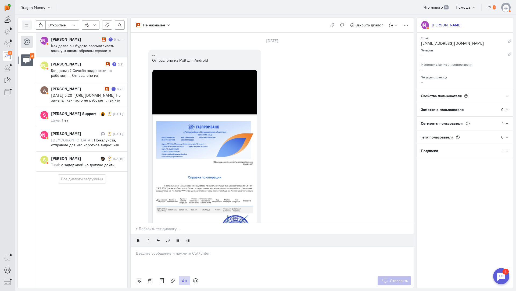
scroll to position [0, 0]
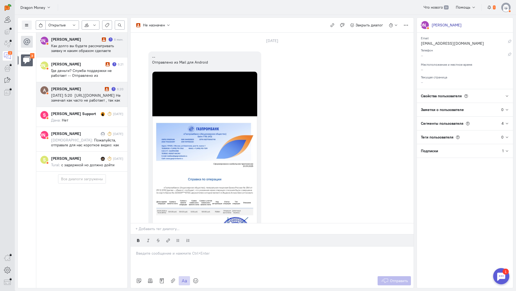
click at [86, 97] on span "[DATE] 5:20 [URL][DOMAIN_NAME] Не замечал как часто не работает , так как никог…" at bounding box center [86, 117] width 70 height 48
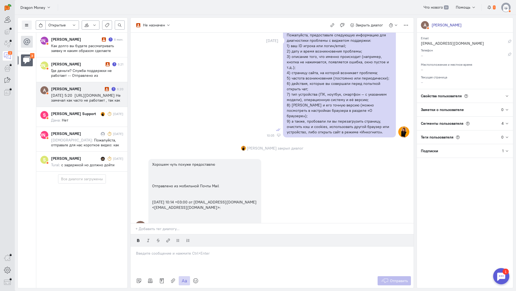
scroll to position [280, 0]
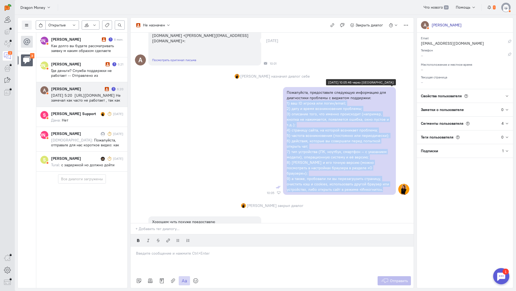
copy div "2) lor IP dolors ame conse/adipi; 8) elit s doeiu temporincidid utlabore; 2) et…"
drag, startPoint x: 286, startPoint y: 97, endPoint x: 324, endPoint y: 176, distance: 87.9
click at [383, 179] on div "Пожалуйста, предоставьте следующую информацию для диагностики проблемы с виджет…" at bounding box center [339, 141] width 105 height 102
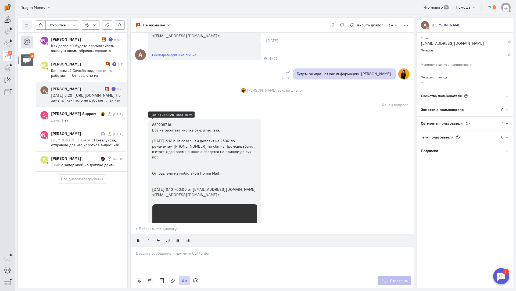
scroll to position [469, 0]
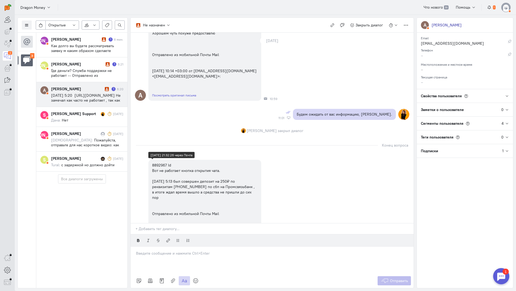
copy div "8892967 Id"
drag, startPoint x: 156, startPoint y: 160, endPoint x: 151, endPoint y: 160, distance: 5.4
click at [151, 160] on div "8892967 Id Вот не работает кнопка открытия чата. [DATE] 5:13 был совершен депоз…" at bounding box center [204, 200] width 113 height 81
click at [168, 162] on div "8892967 Id Вот не работает кнопка открытия чата. [DATE] 5:13 был совершен депоз…" at bounding box center [204, 199] width 105 height 75
copy div "8892967"
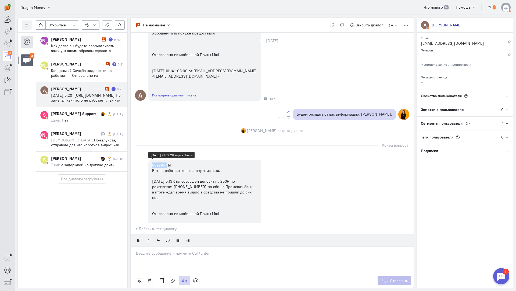
drag, startPoint x: 168, startPoint y: 160, endPoint x: 153, endPoint y: 160, distance: 14.8
click at [153, 162] on div "8892967 Id Вот не работает кнопка открытия чата. [DATE] 5:13 был совершен депоз…" at bounding box center [204, 199] width 105 height 75
click at [144, 121] on div "[DATE] A Здравствуйте, пополнил счет , время вышло а средства так и не поступил…" at bounding box center [272, 144] width 283 height 1161
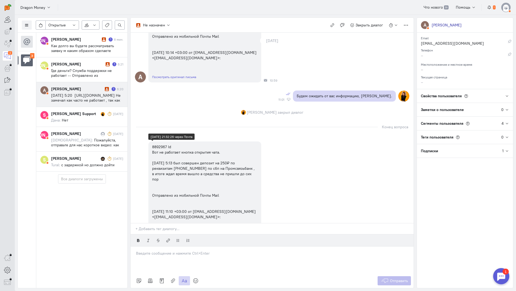
scroll to position [496, 0]
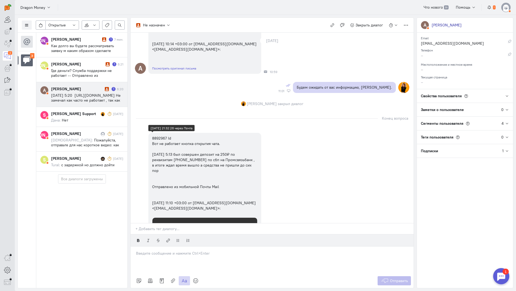
copy div "Вот не работает кнопка открытия чата."
drag, startPoint x: 221, startPoint y: 139, endPoint x: 150, endPoint y: 138, distance: 71.0
click at [150, 138] on div "8892967 Id Вот не работает кнопка открытия чата. [DATE] 5:13 был совершен депоз…" at bounding box center [204, 173] width 113 height 81
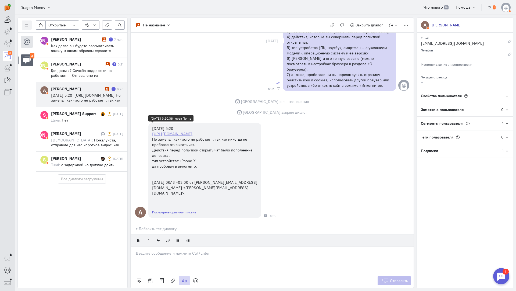
scroll to position [1168, 0]
copy div "[DATE] 5:20"
drag, startPoint x: 187, startPoint y: 94, endPoint x: 150, endPoint y: 95, distance: 36.6
click at [150, 123] on div "[DATE] 5:20 [URL][DOMAIN_NAME] Не замечал как часто не работает , так как никог…" at bounding box center [204, 160] width 113 height 75
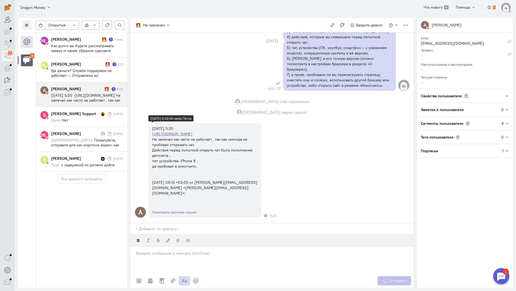
drag, startPoint x: 210, startPoint y: 101, endPoint x: 152, endPoint y: 101, distance: 58.1
click at [152, 123] on div "[DATE] 5:20 [URL][DOMAIN_NAME] Не замечал как часто не работает , так как никог…" at bounding box center [204, 160] width 113 height 75
copy link "[URL][DOMAIN_NAME]"
copy div "е замечал как часто не работает , так как никогда не пробовал открывать чат."
drag, startPoint x: 198, startPoint y: 112, endPoint x: 153, endPoint y: 107, distance: 45.7
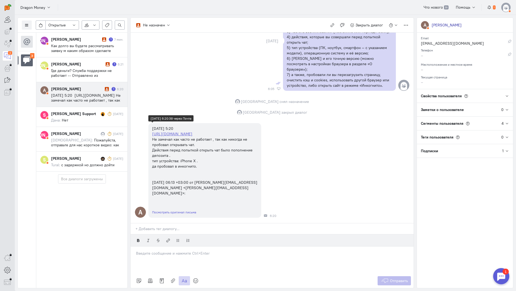
click at [153, 126] on div "[DATE] 5:20 [URL][DOMAIN_NAME] Не замечал как часто не работает , так как никог…" at bounding box center [204, 161] width 105 height 70
click at [148, 109] on div "[PERSON_NAME] закрыл диалог" at bounding box center [272, 111] width 283 height 5
drag, startPoint x: 172, startPoint y: 123, endPoint x: 149, endPoint y: 117, distance: 23.9
click at [149, 123] on div "[DATE] 5:20 [URL][DOMAIN_NAME] Не замечал как часто не работает , так как никог…" at bounding box center [204, 160] width 113 height 75
click at [141, 131] on div "A [DATE] 5:20 [URL][DOMAIN_NAME] Не замечал как часто не работает , так как ник…" at bounding box center [272, 170] width 283 height 100
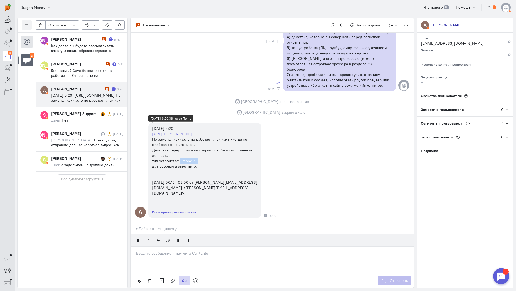
drag, startPoint x: 197, startPoint y: 128, endPoint x: 180, endPoint y: 128, distance: 16.7
click at [180, 128] on div "[DATE] 5:20 [URL][DOMAIN_NAME] Не замечал как часто не работает , так как никог…" at bounding box center [204, 161] width 105 height 70
click at [141, 139] on div "A [DATE] 5:20 [URL][DOMAIN_NAME] Не замечал как часто не работает , так как ник…" at bounding box center [272, 170] width 283 height 100
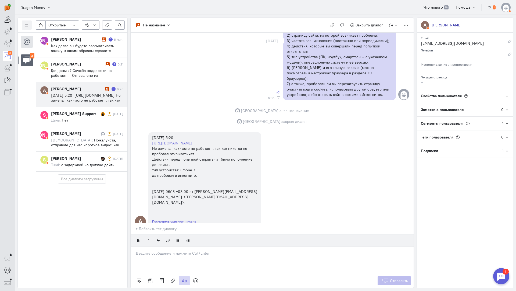
scroll to position [926, 0]
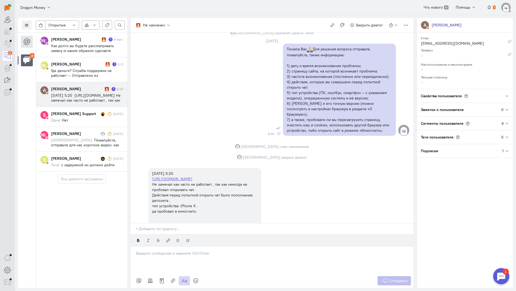
drag, startPoint x: 207, startPoint y: 116, endPoint x: 160, endPoint y: 120, distance: 47.5
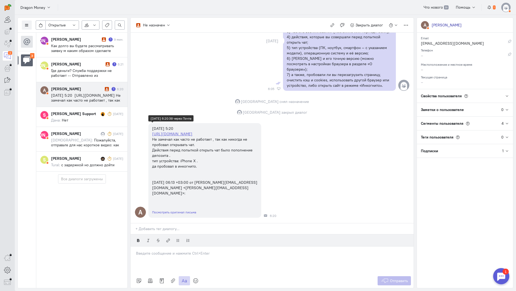
scroll to position [1168, 0]
drag, startPoint x: 199, startPoint y: 131, endPoint x: 153, endPoint y: 132, distance: 46.6
click at [153, 132] on div "[DATE] 5:20 [URL][DOMAIN_NAME] Не замечал как часто не работает , так как никог…" at bounding box center [204, 161] width 105 height 70
drag, startPoint x: 130, startPoint y: 137, endPoint x: 154, endPoint y: 137, distance: 24.2
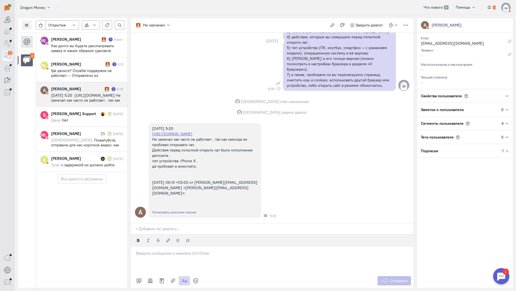
click at [130, 137] on div "Список пользователей Включить темную тему Открытые Открытые диалоги Отложенные …" at bounding box center [266, 153] width 502 height 276
click at [137, 131] on div "A [DATE] 5:20 [URL][DOMAIN_NAME] Не замечал как часто не работает , так как ник…" at bounding box center [272, 170] width 283 height 100
click at [179, 250] on p at bounding box center [272, 252] width 273 height 5
click at [176, 250] on p at bounding box center [272, 252] width 273 height 5
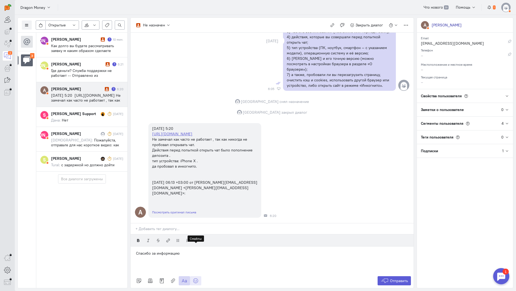
click at [194, 278] on icon at bounding box center [195, 280] width 5 height 5
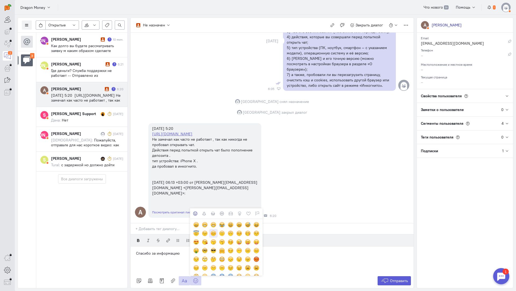
click at [216, 230] on div at bounding box center [214, 233] width 6 height 6
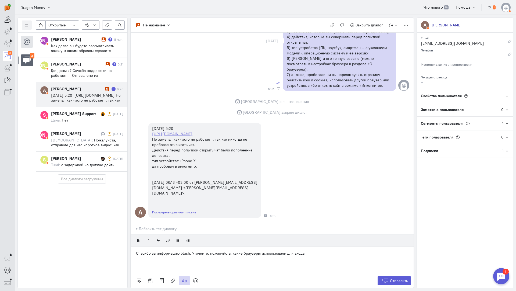
scroll to position [1141, 0]
drag, startPoint x: 366, startPoint y: 64, endPoint x: 342, endPoint y: 57, distance: 24.6
click at [342, 57] on p "6) [PERSON_NAME] и его точную версию (можно посмотреть в настройках браузера в …" at bounding box center [339, 64] width 105 height 16
click at [329, 250] on p "Спасибо за информацию:blush: Уточните, пожалуйста, какие браузеры использовали …" at bounding box center [272, 252] width 273 height 5
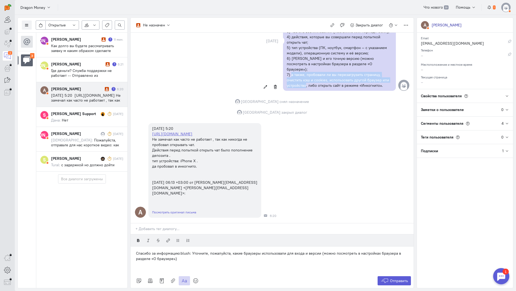
drag, startPoint x: 290, startPoint y: 69, endPoint x: 305, endPoint y: 80, distance: 19.3
click at [305, 80] on p "7) а также, пробовали ли вы перезагрузить страницу, очистить кэш и cookies, исп…" at bounding box center [339, 80] width 105 height 16
click at [189, 250] on p "Спасибо за информацию:blush: Уточните, пожалуйста, какие браузеры использовали …" at bounding box center [272, 255] width 273 height 11
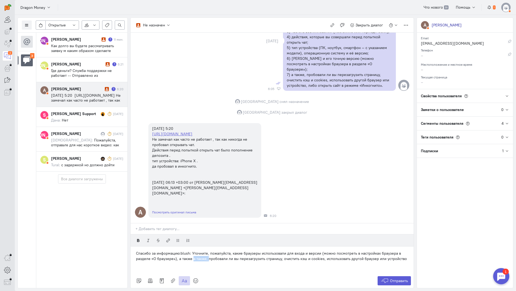
drag, startPoint x: 207, startPoint y: 225, endPoint x: 192, endPoint y: 227, distance: 14.6
click at [192, 250] on p "Спасибо за информацию:blush: Уточните, пожалуйста, какие браузеры использовали …" at bounding box center [272, 255] width 273 height 11
click at [229, 250] on p "Спасибо за информацию:blush: Уточните, пожалуйста, какие браузеры использовали …" at bounding box center [272, 255] width 273 height 11
click at [388, 278] on icon at bounding box center [385, 280] width 8 height 5
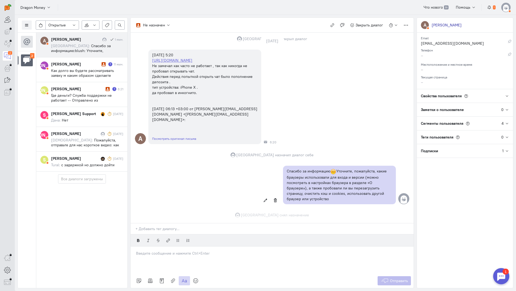
scroll to position [1247, 0]
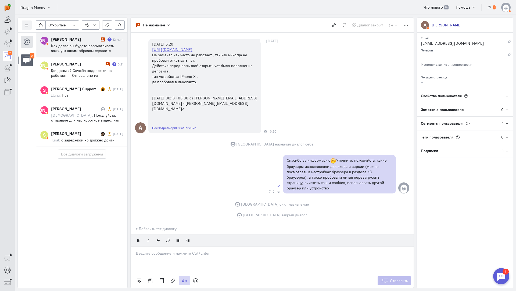
click at [89, 48] on span "Как долго вы будете рассматривать заявку м каким образом сделаете возврат денеж…" at bounding box center [85, 60] width 69 height 34
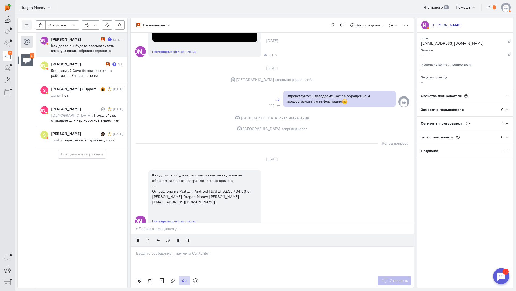
scroll to position [305, 0]
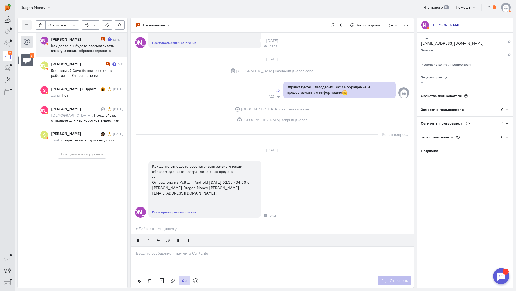
click at [154, 250] on p at bounding box center [272, 252] width 273 height 5
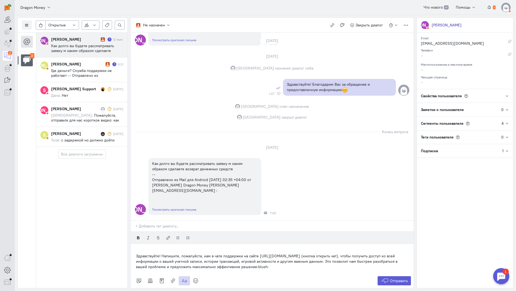
click at [133, 243] on div "Здравствуйте! Напишите, пожалуйста, нам в чате поддержки на сайте [URL][DOMAIN_…" at bounding box center [272, 258] width 283 height 30
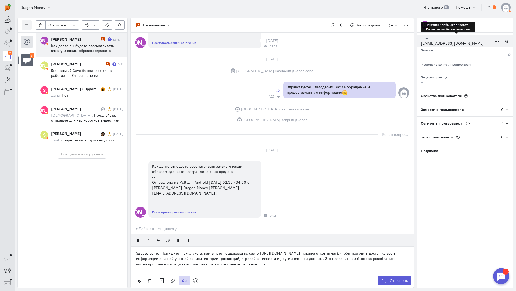
click at [436, 44] on div "[EMAIL_ADDRESS][DOMAIN_NAME]" at bounding box center [456, 44] width 71 height 7
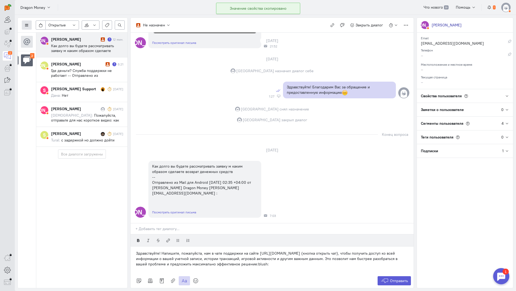
click at [27, 25] on icon at bounding box center [27, 25] width 4 height 4
click at [34, 34] on span "Список пользователей" at bounding box center [52, 35] width 40 height 5
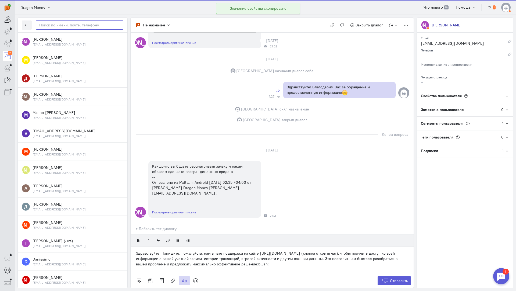
click at [55, 27] on input "text" at bounding box center [80, 24] width 88 height 9
paste input "almaz-net@inbox"
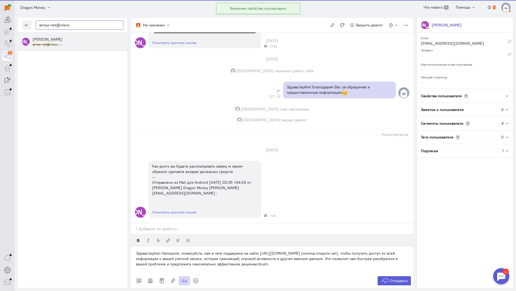
type input "almaz-net@inbox"
drag, startPoint x: 56, startPoint y: 41, endPoint x: 121, endPoint y: 56, distance: 67.4
click at [56, 41] on span "[PERSON_NAME]" at bounding box center [48, 39] width 30 height 5
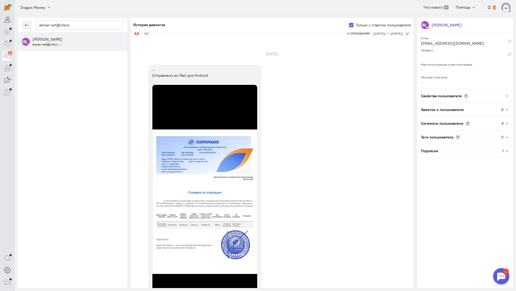
scroll to position [0, 0]
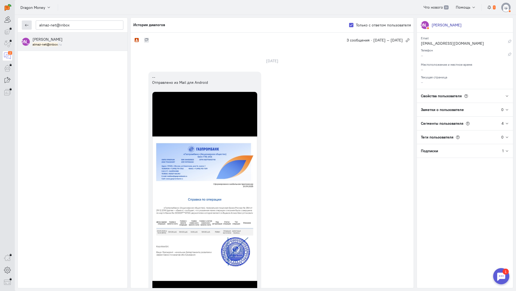
click at [27, 27] on icon "button" at bounding box center [27, 25] width 4 height 4
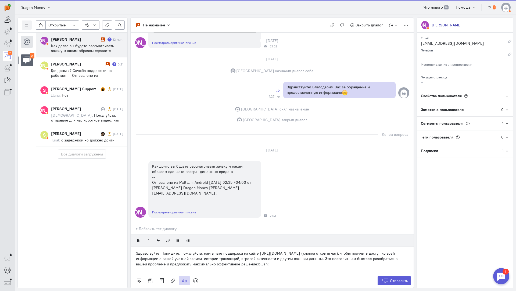
scroll to position [305, 0]
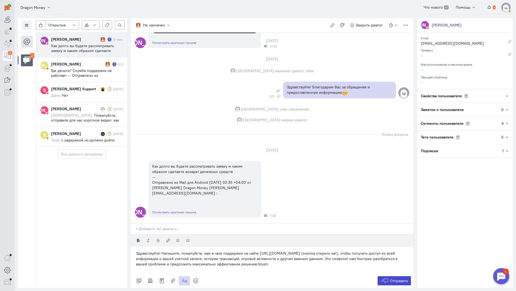
click at [401, 278] on span "Отправить" at bounding box center [399, 280] width 18 height 5
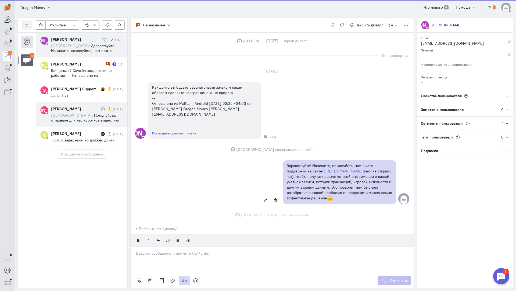
scroll to position [394, 0]
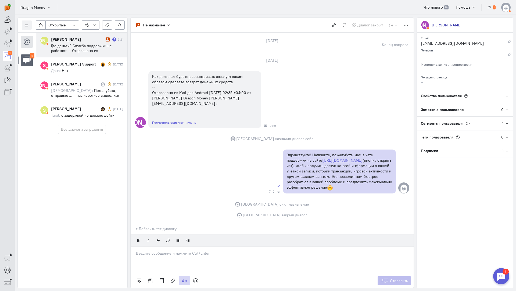
click at [80, 46] on span "Где деньги? Служба поддержки не работает -- Отправлено из [DOMAIN_NAME] для And…" at bounding box center [83, 57] width 65 height 29
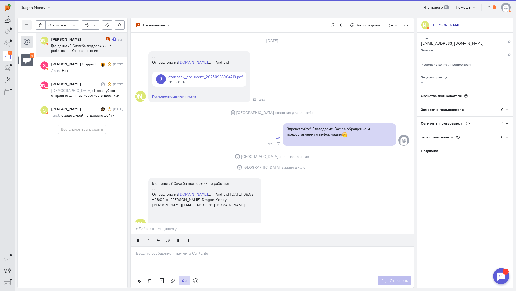
scroll to position [45, 0]
